Goal: Register for event/course

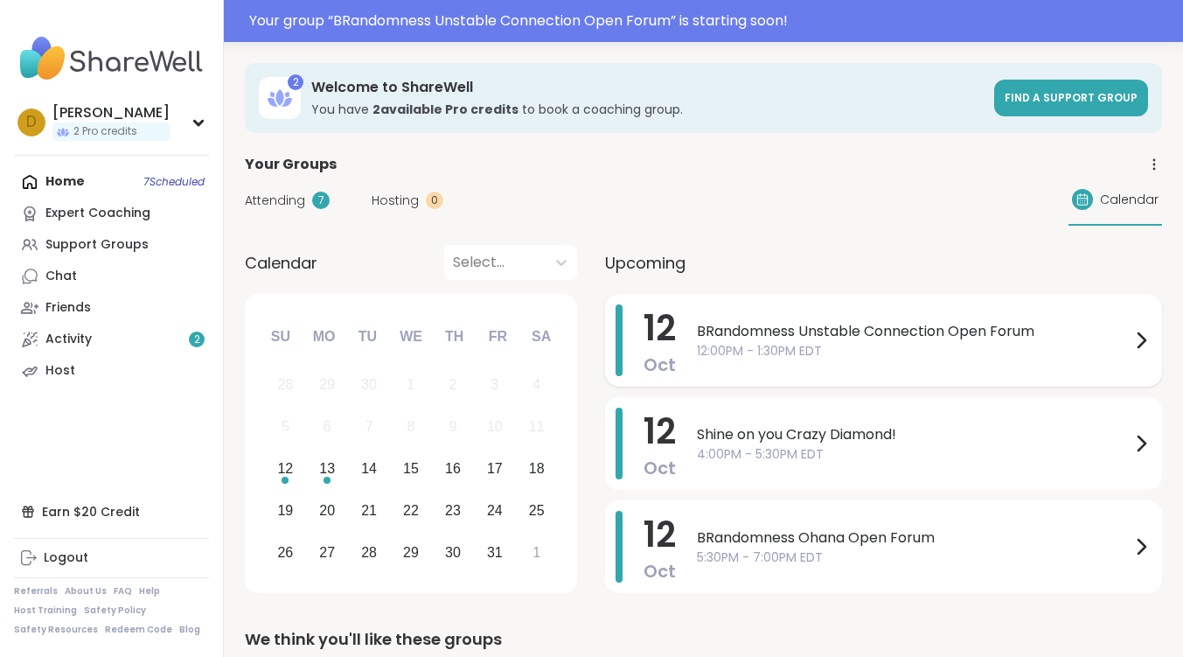
click at [817, 325] on span "BRandomness Unstable Connection Open Forum" at bounding box center [914, 331] width 434 height 21
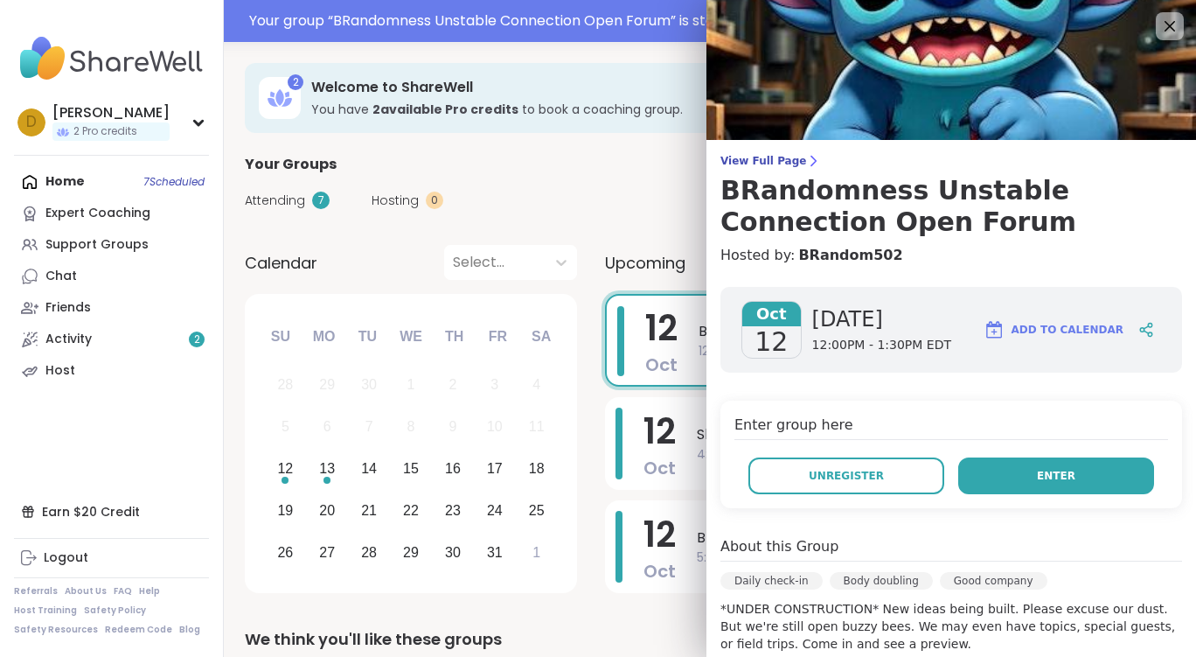
click at [1089, 475] on button "Enter" at bounding box center [1057, 475] width 196 height 37
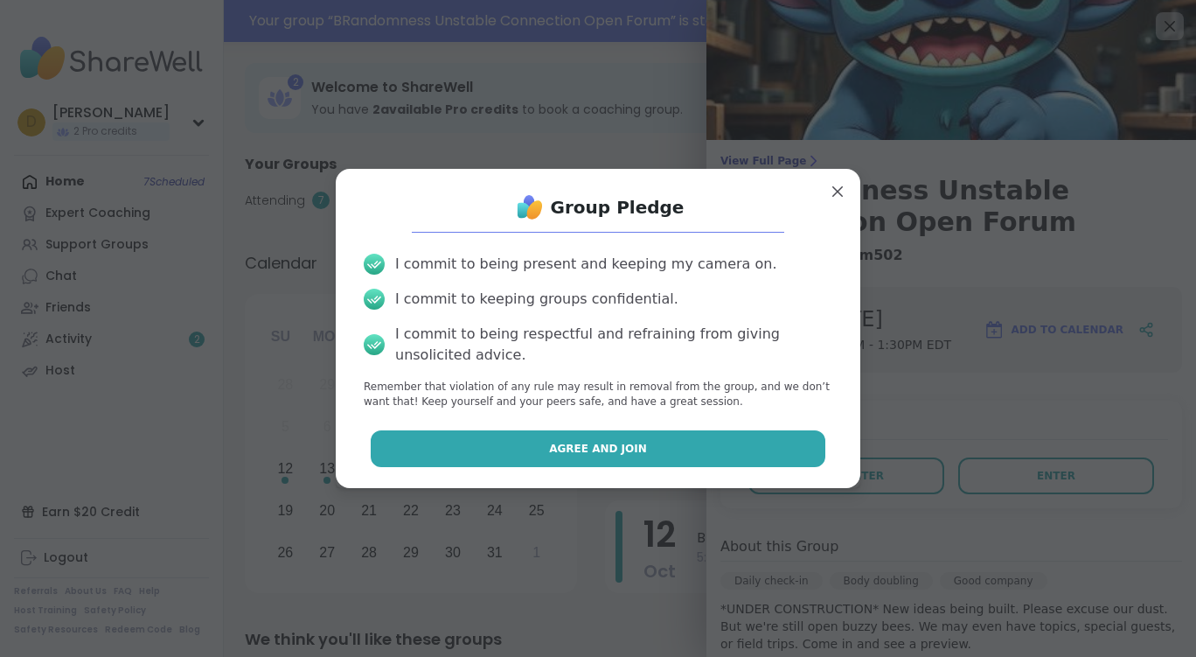
click at [668, 450] on button "Agree and Join" at bounding box center [599, 448] width 456 height 37
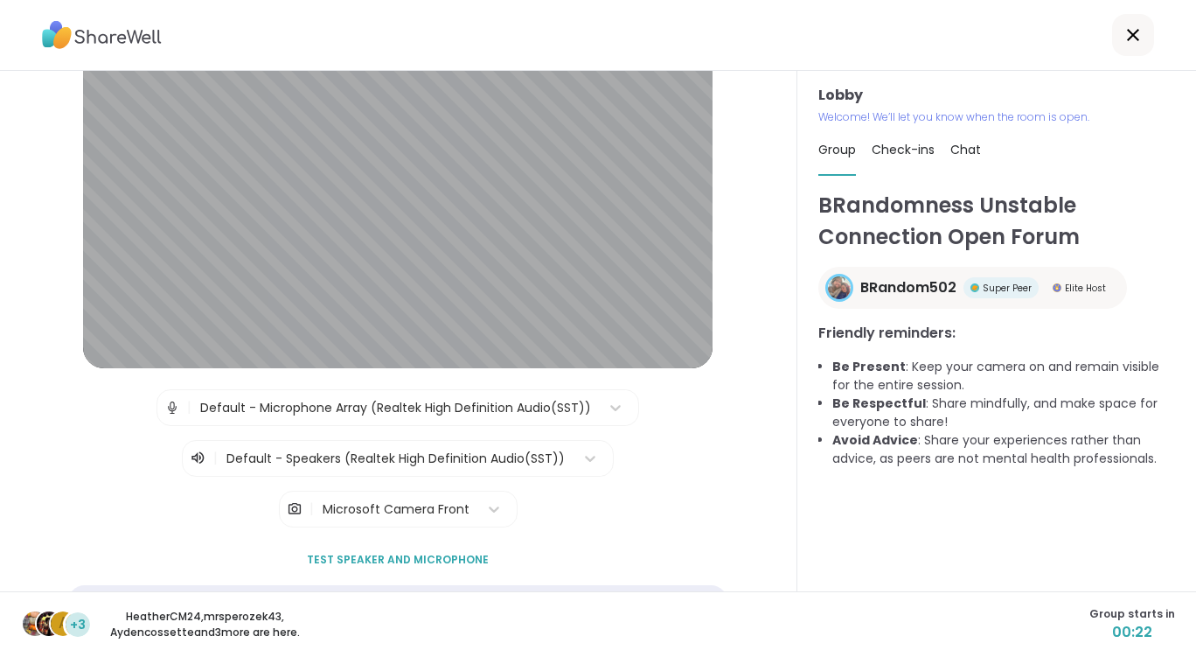
scroll to position [132, 0]
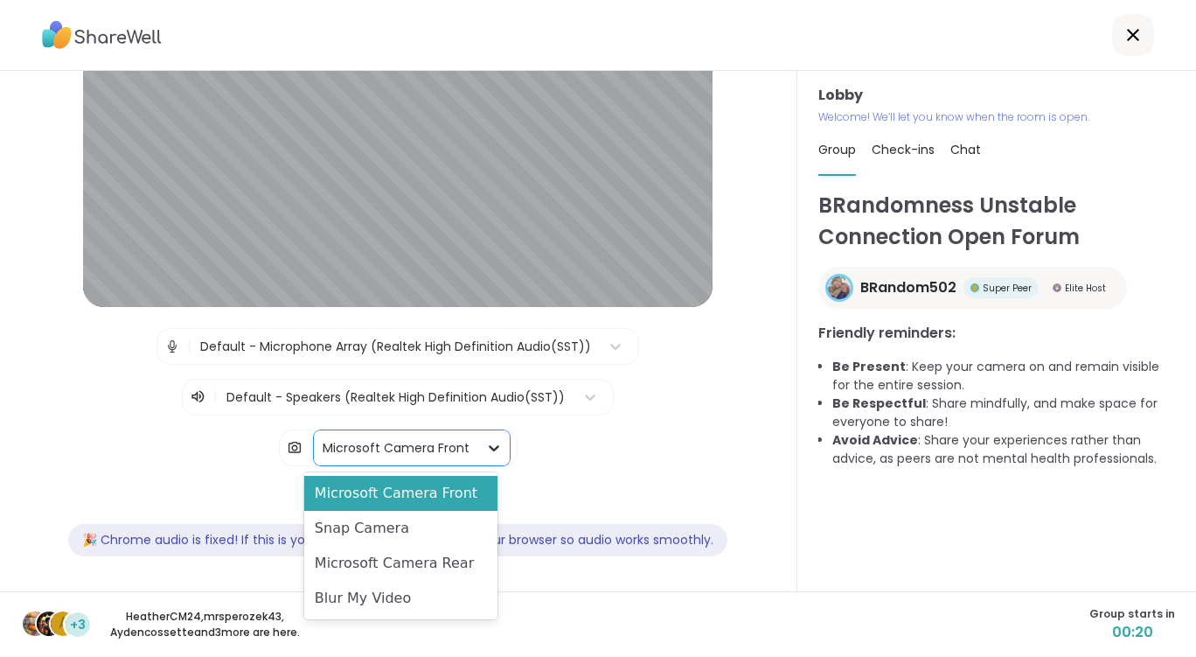
click at [489, 445] on icon at bounding box center [494, 448] width 10 height 6
click at [464, 591] on div "Blur My Video" at bounding box center [400, 598] width 193 height 35
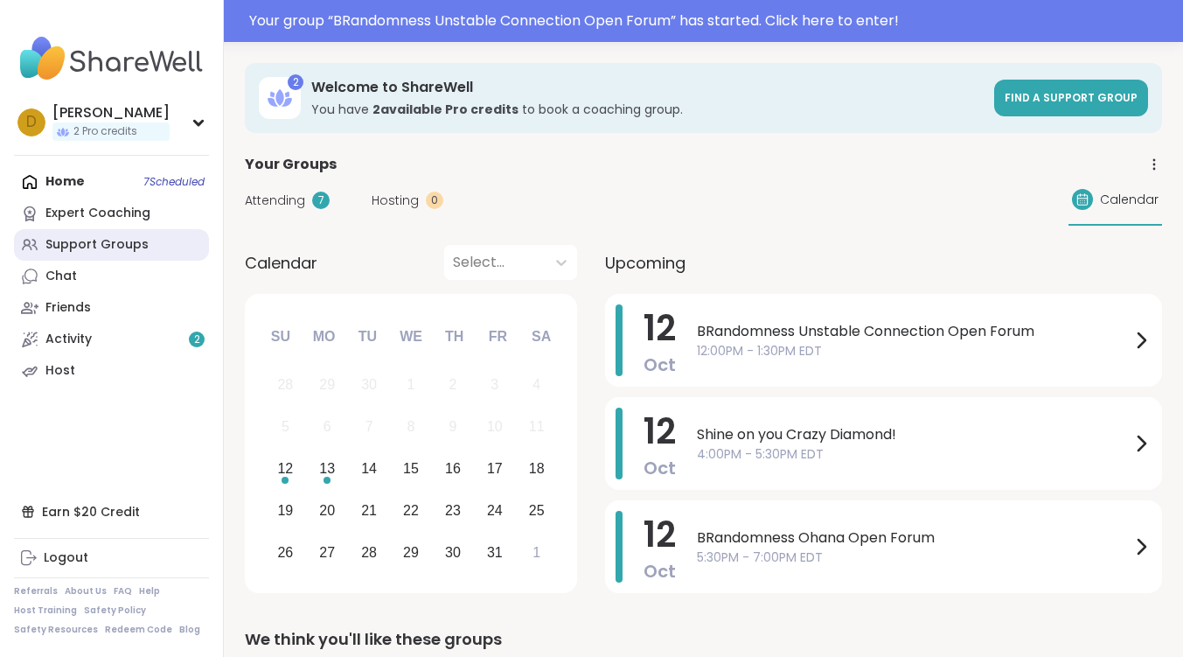
click at [96, 252] on div "Support Groups" at bounding box center [96, 244] width 103 height 17
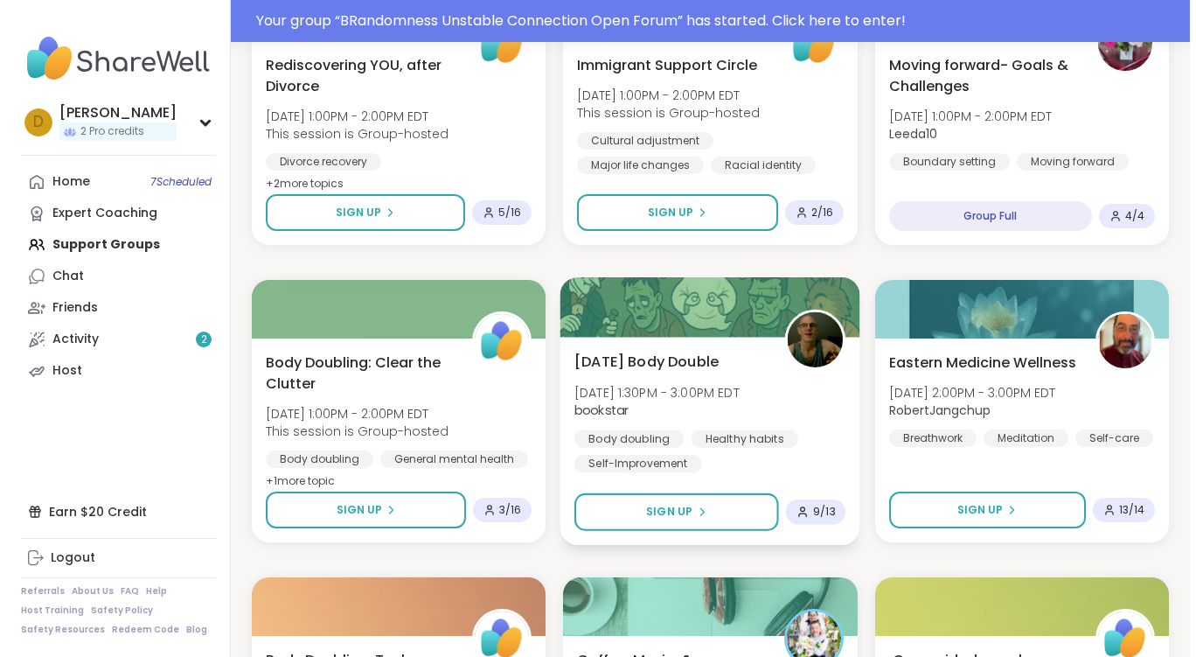
scroll to position [1050, 0]
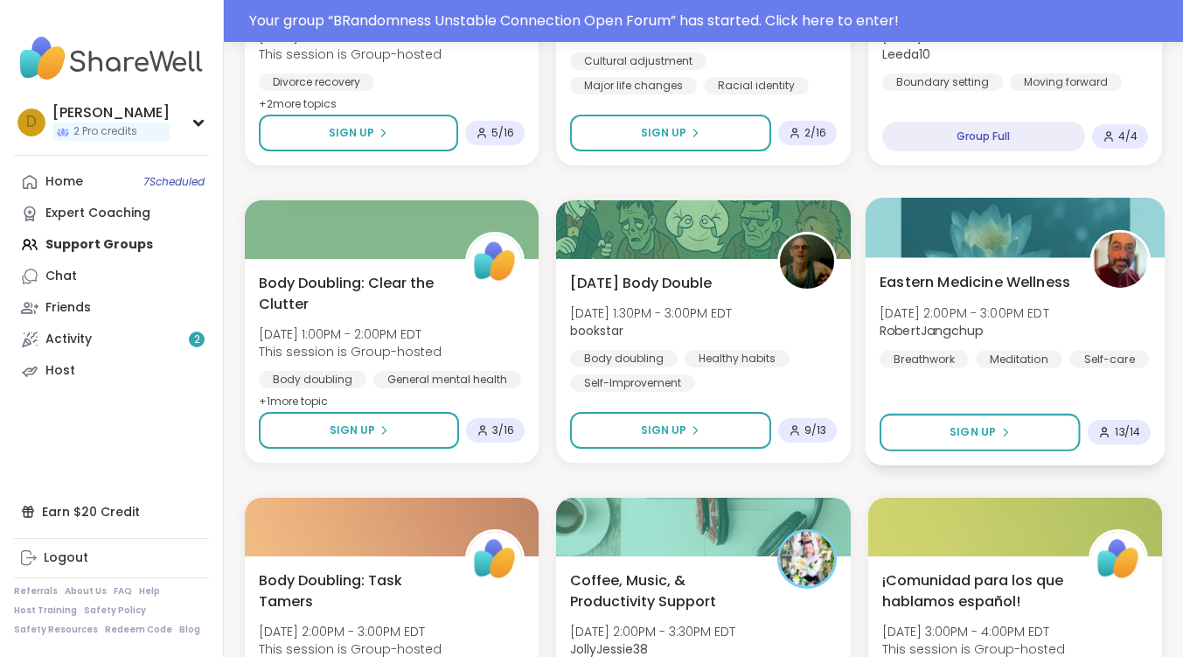
click at [976, 279] on span "Eastern Medicine Wellness" at bounding box center [975, 281] width 191 height 21
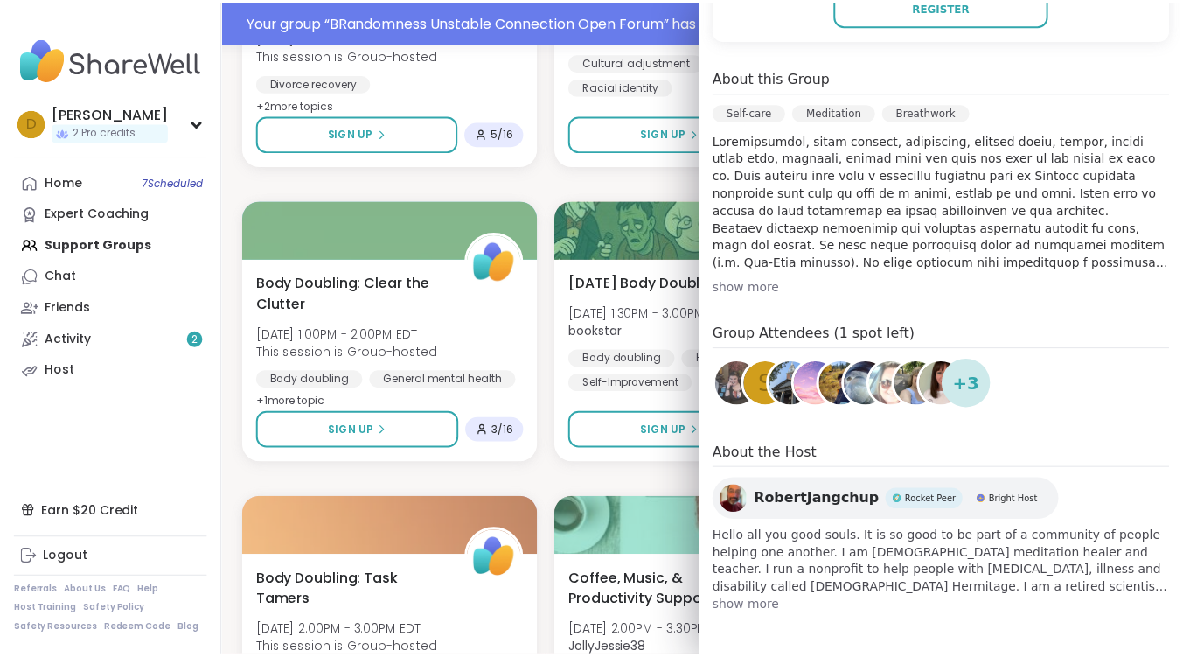
scroll to position [350, 0]
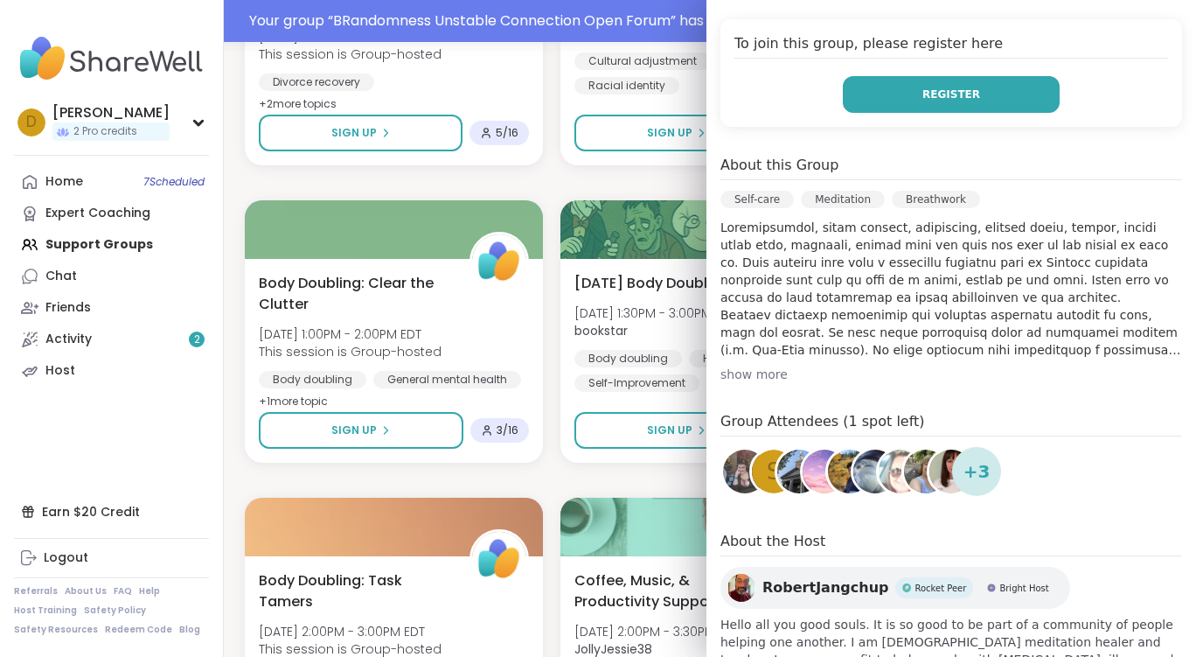
click at [952, 98] on span "Register" at bounding box center [952, 95] width 58 height 16
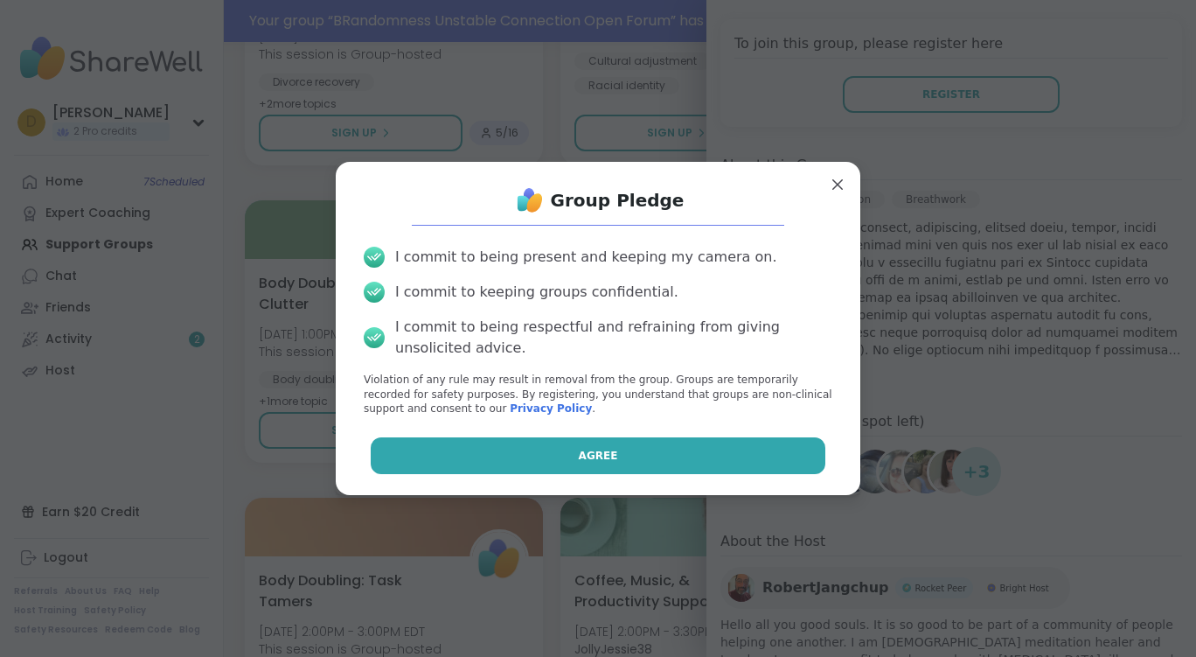
click at [685, 446] on button "Agree" at bounding box center [599, 455] width 456 height 37
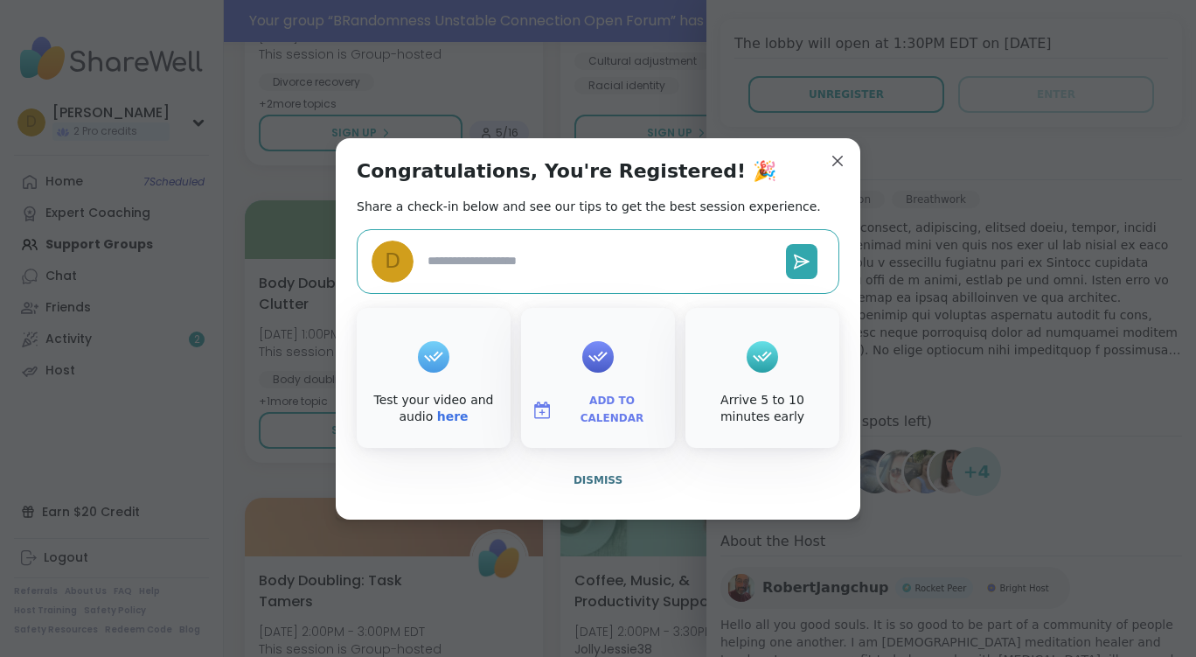
type textarea "*"
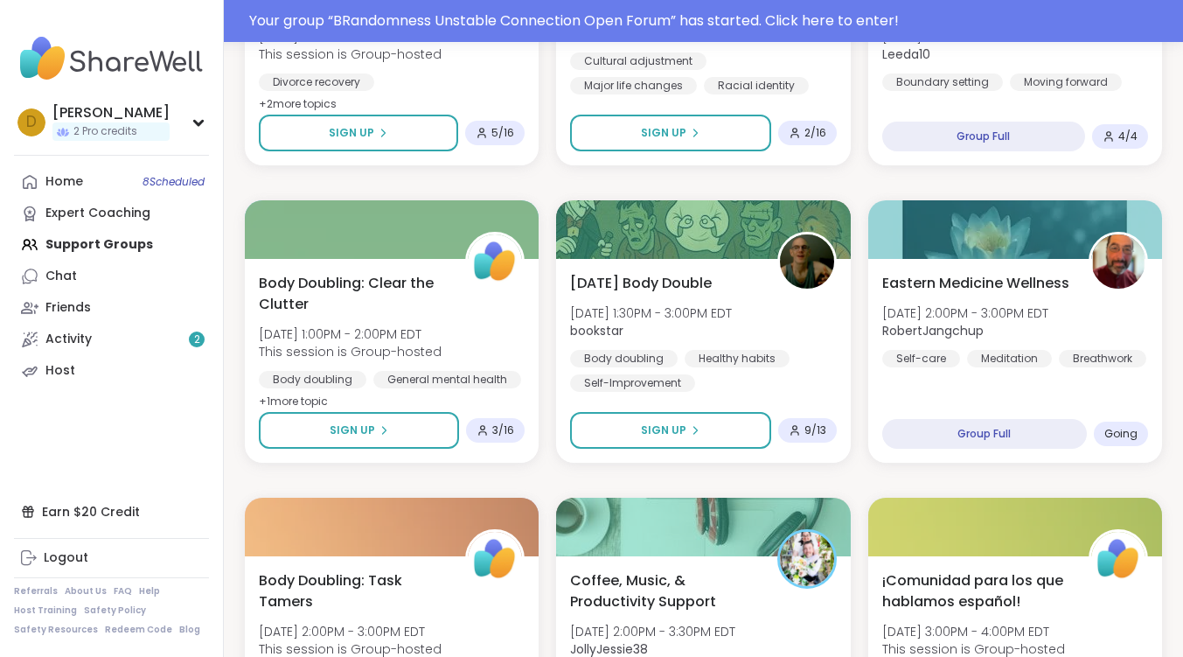
click at [80, 278] on link "Chat 3" at bounding box center [111, 276] width 195 height 31
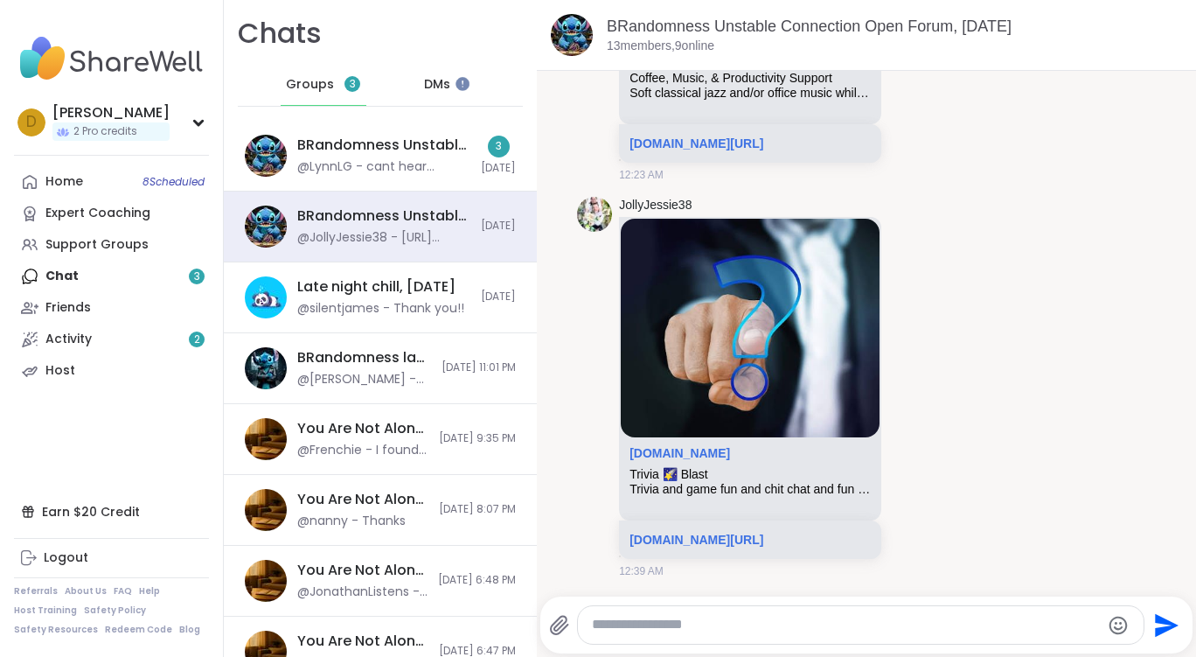
click at [324, 84] on span "Groups" at bounding box center [310, 84] width 48 height 17
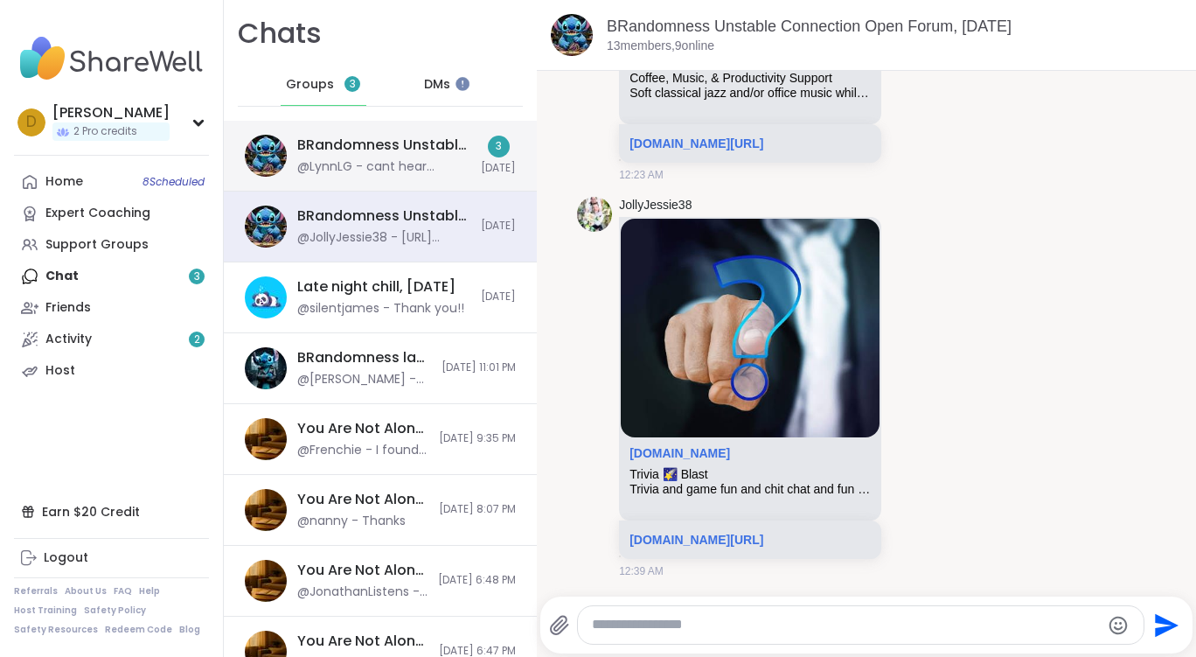
click at [436, 150] on div "BRandomness Unstable Connection Open Forum, [DATE]" at bounding box center [383, 145] width 173 height 19
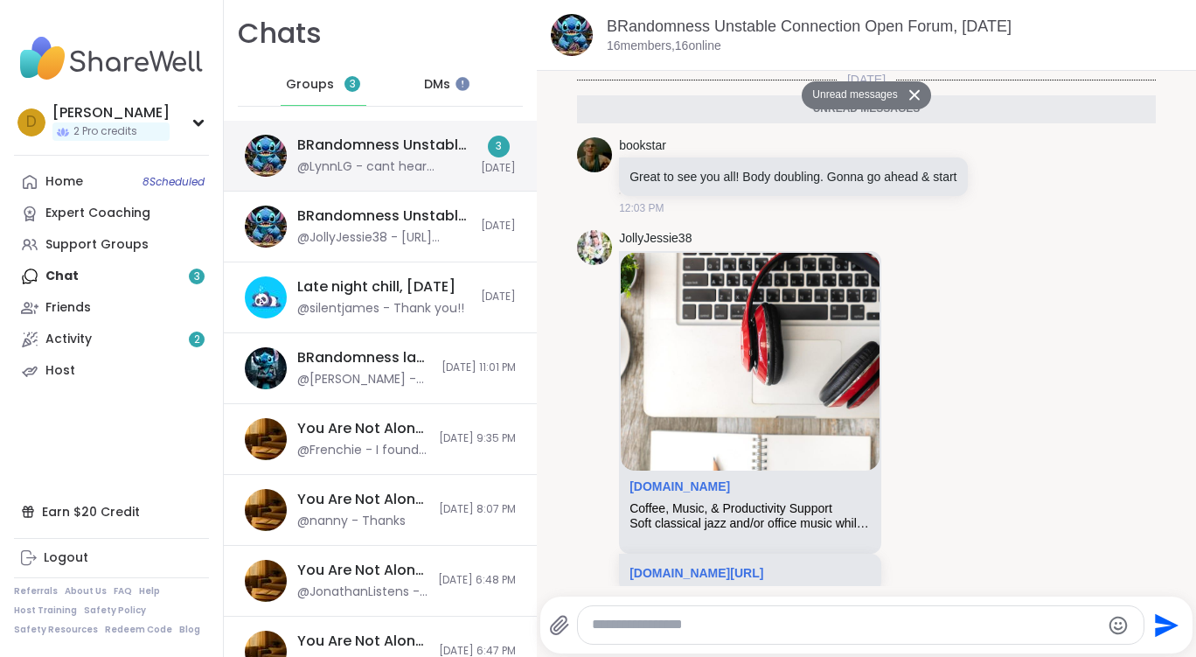
scroll to position [162, 0]
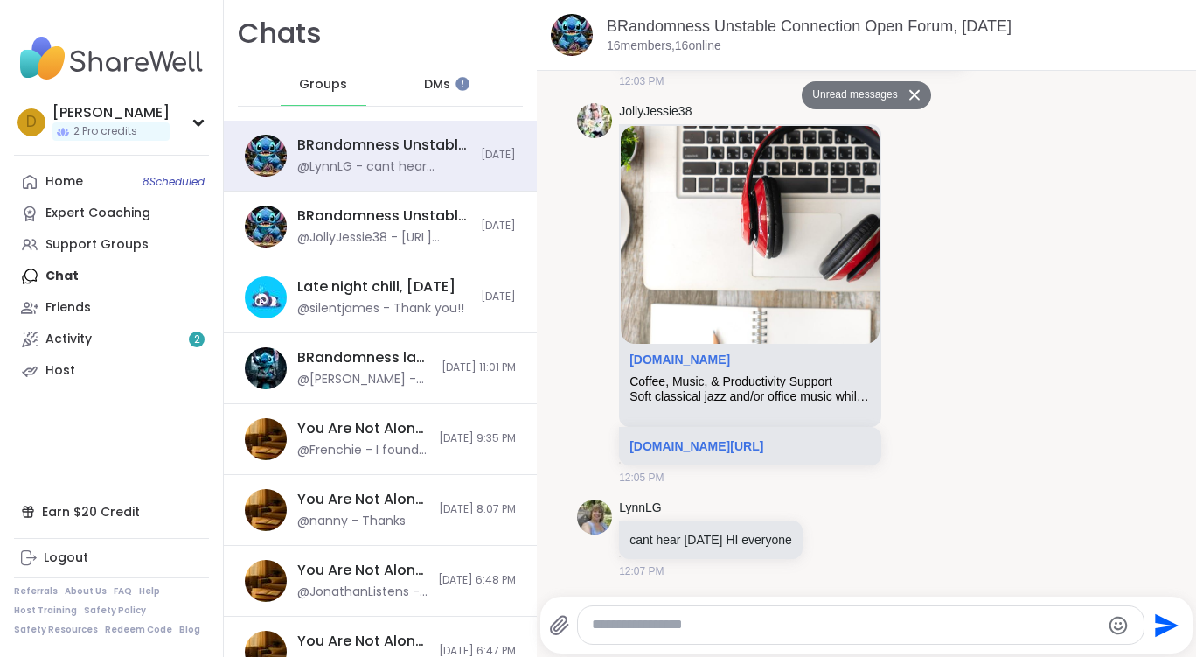
click at [443, 85] on div "DMs" at bounding box center [438, 85] width 86 height 42
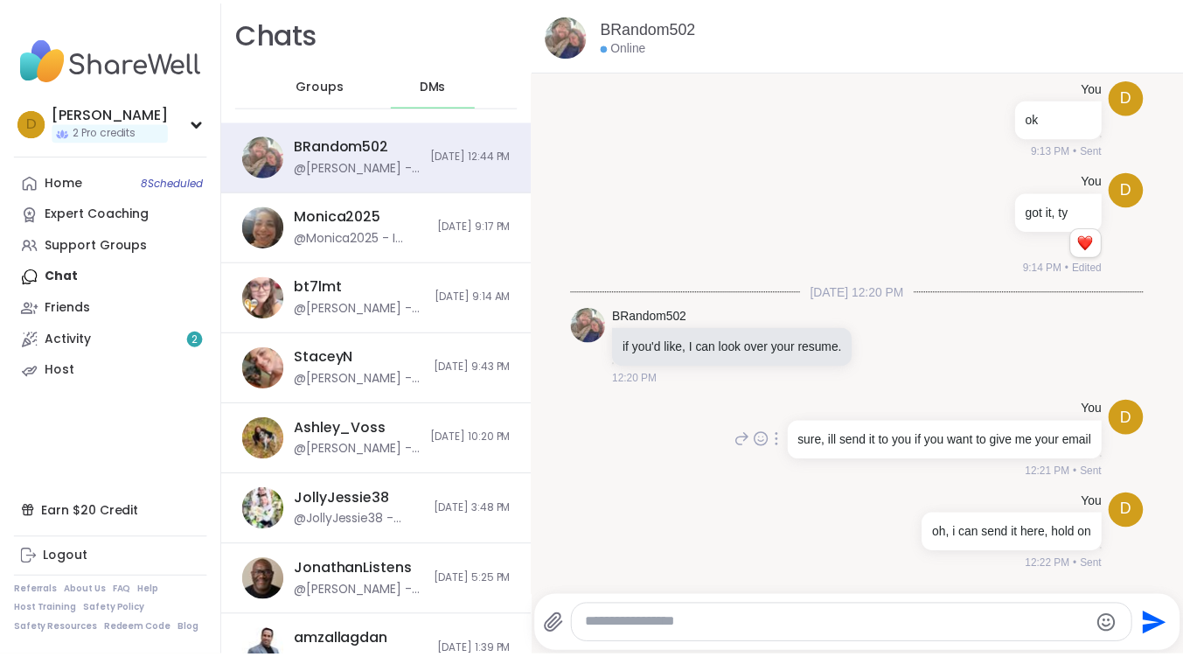
scroll to position [2068, 0]
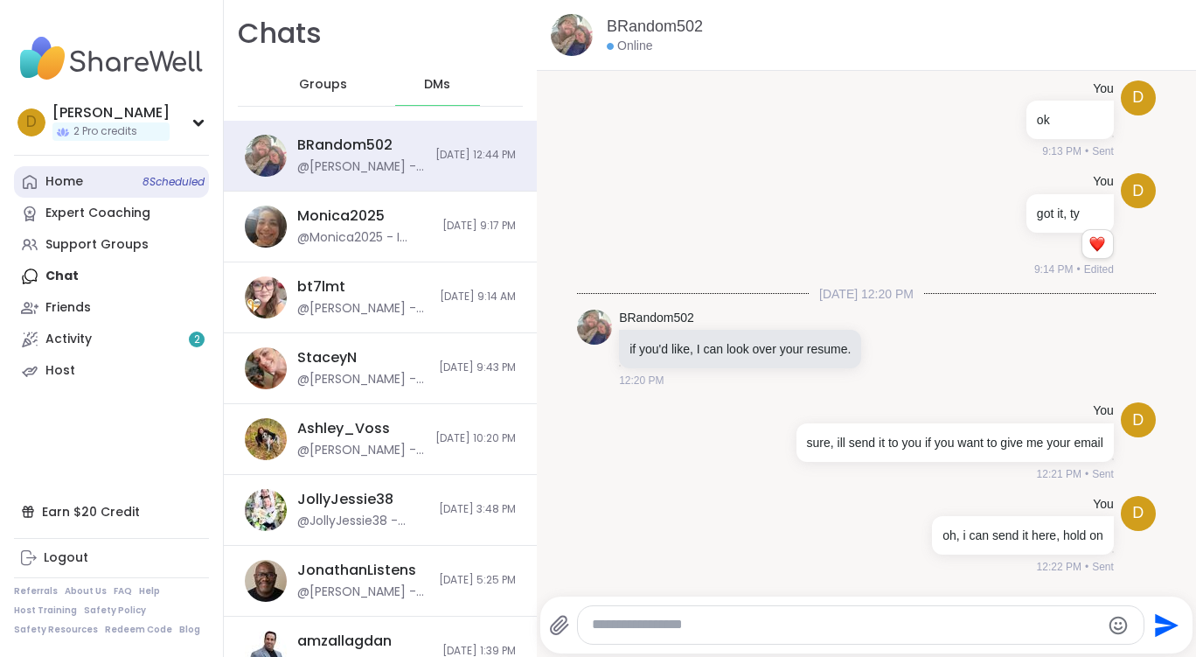
click at [66, 187] on div "Home 8 Scheduled" at bounding box center [64, 181] width 38 height 17
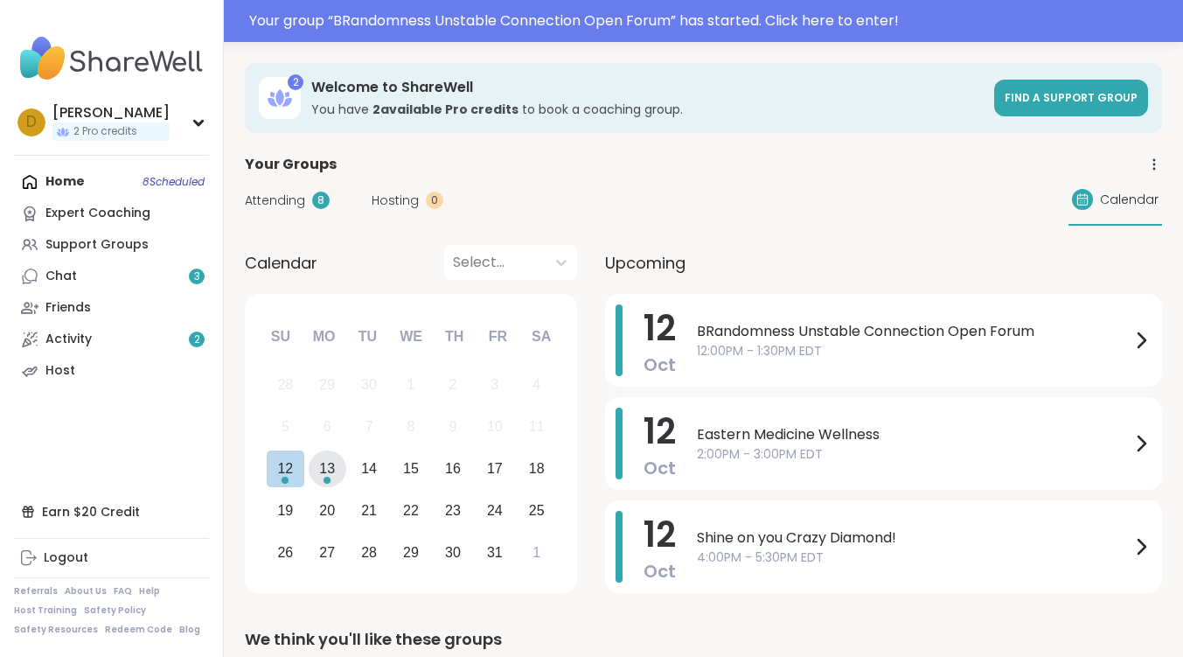
click at [321, 474] on div "13" at bounding box center [327, 469] width 16 height 24
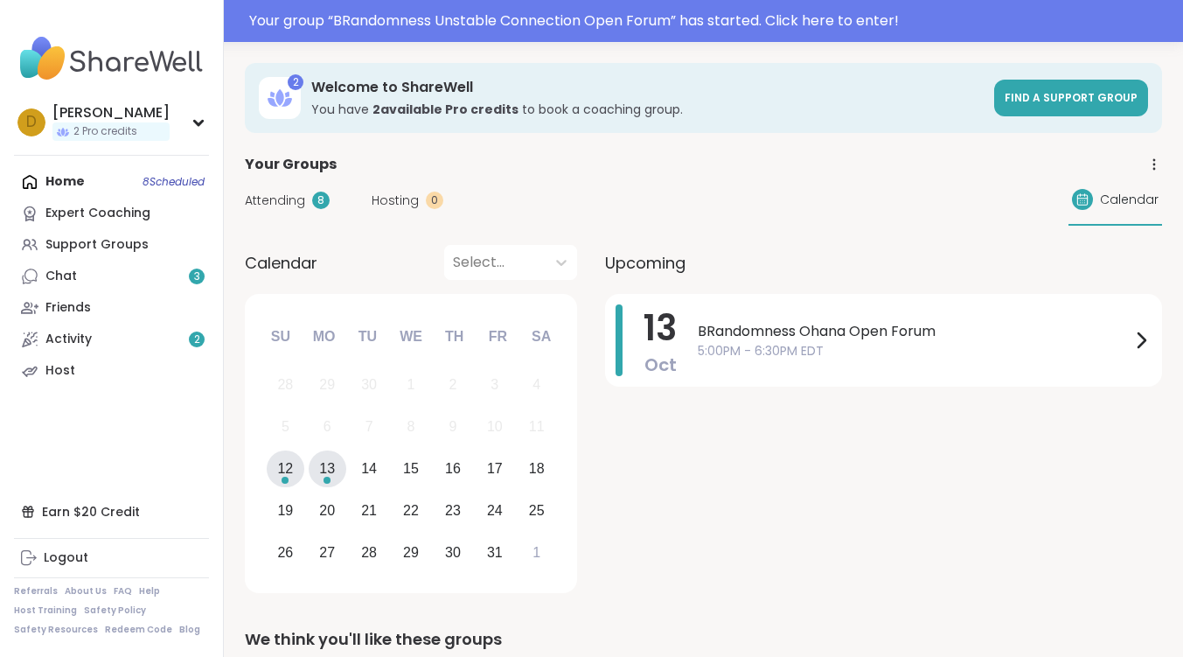
click at [284, 476] on div "12" at bounding box center [285, 469] width 16 height 24
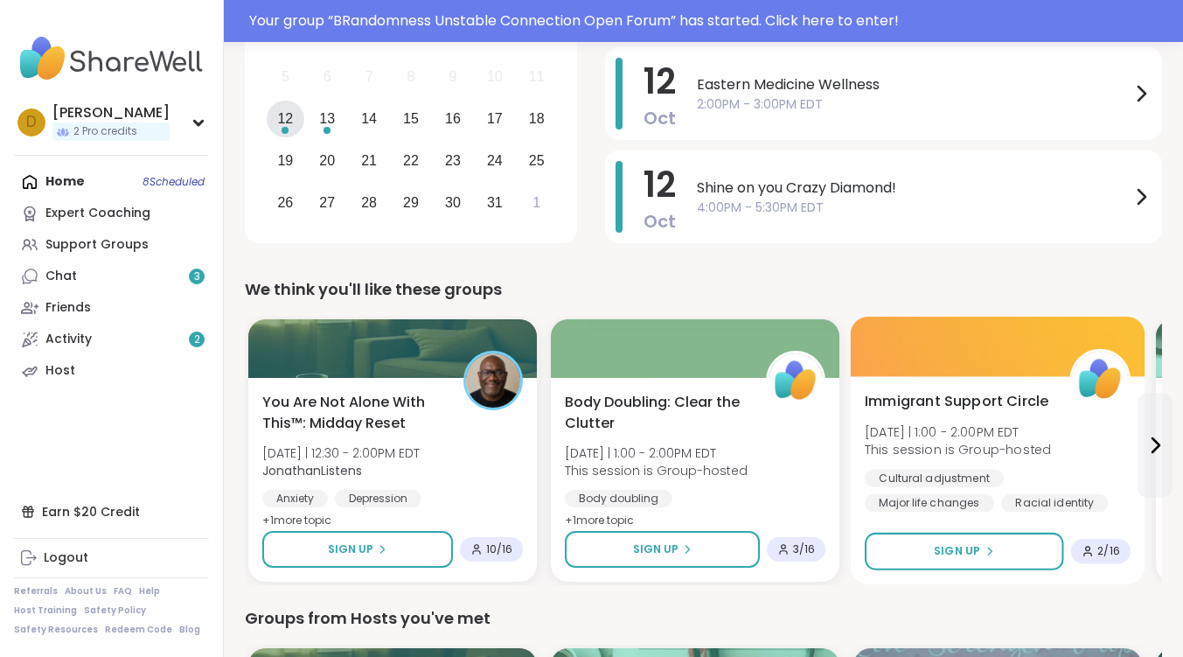
scroll to position [87, 0]
